Goal: Task Accomplishment & Management: Manage account settings

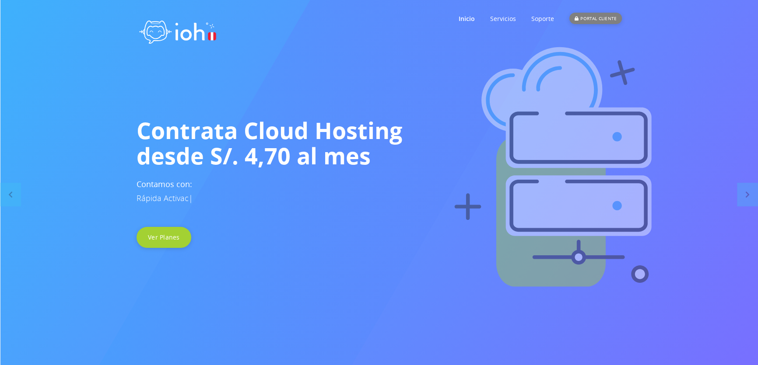
click at [584, 17] on div "PORTAL CLIENTE" at bounding box center [595, 18] width 52 height 11
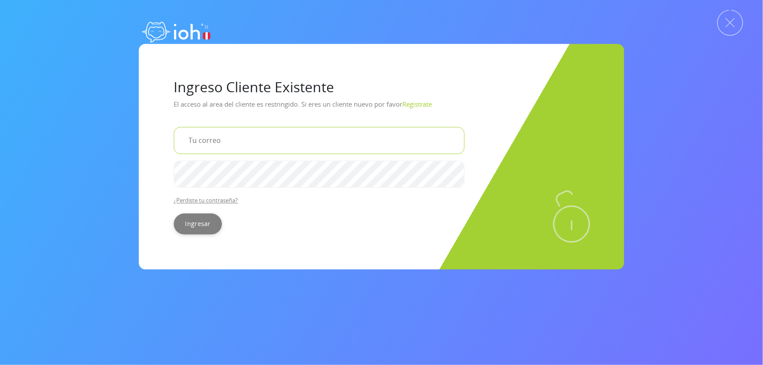
type input "[EMAIL_ADDRESS][DOMAIN_NAME]"
click at [218, 227] on input "Ingresar" at bounding box center [198, 223] width 48 height 21
